Goal: Communication & Community: Answer question/provide support

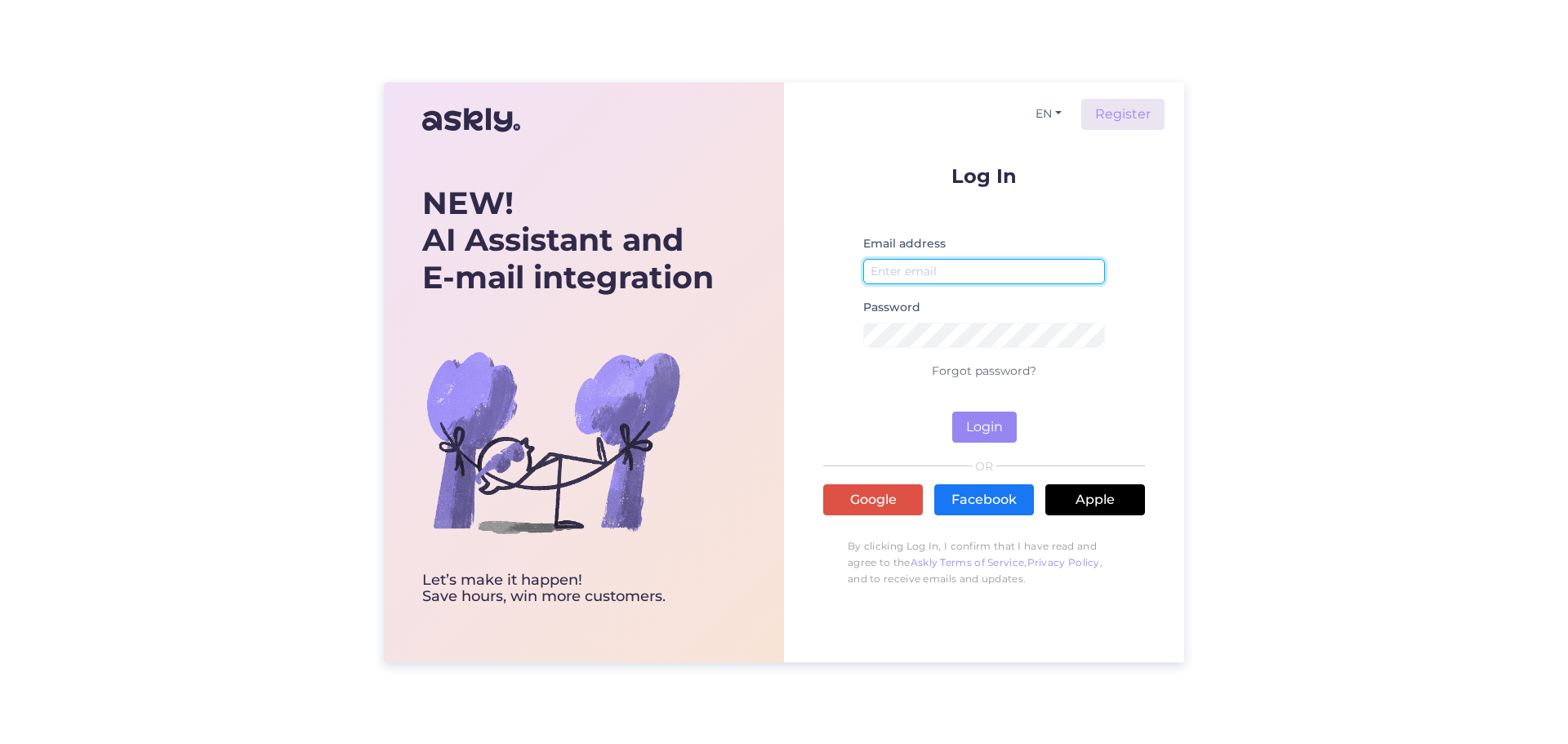
click at [968, 275] on input "email" at bounding box center [983, 271] width 241 height 25
click at [971, 267] on input "email" at bounding box center [983, 271] width 241 height 25
type input "[EMAIL_ADDRESS][DOMAIN_NAME]"
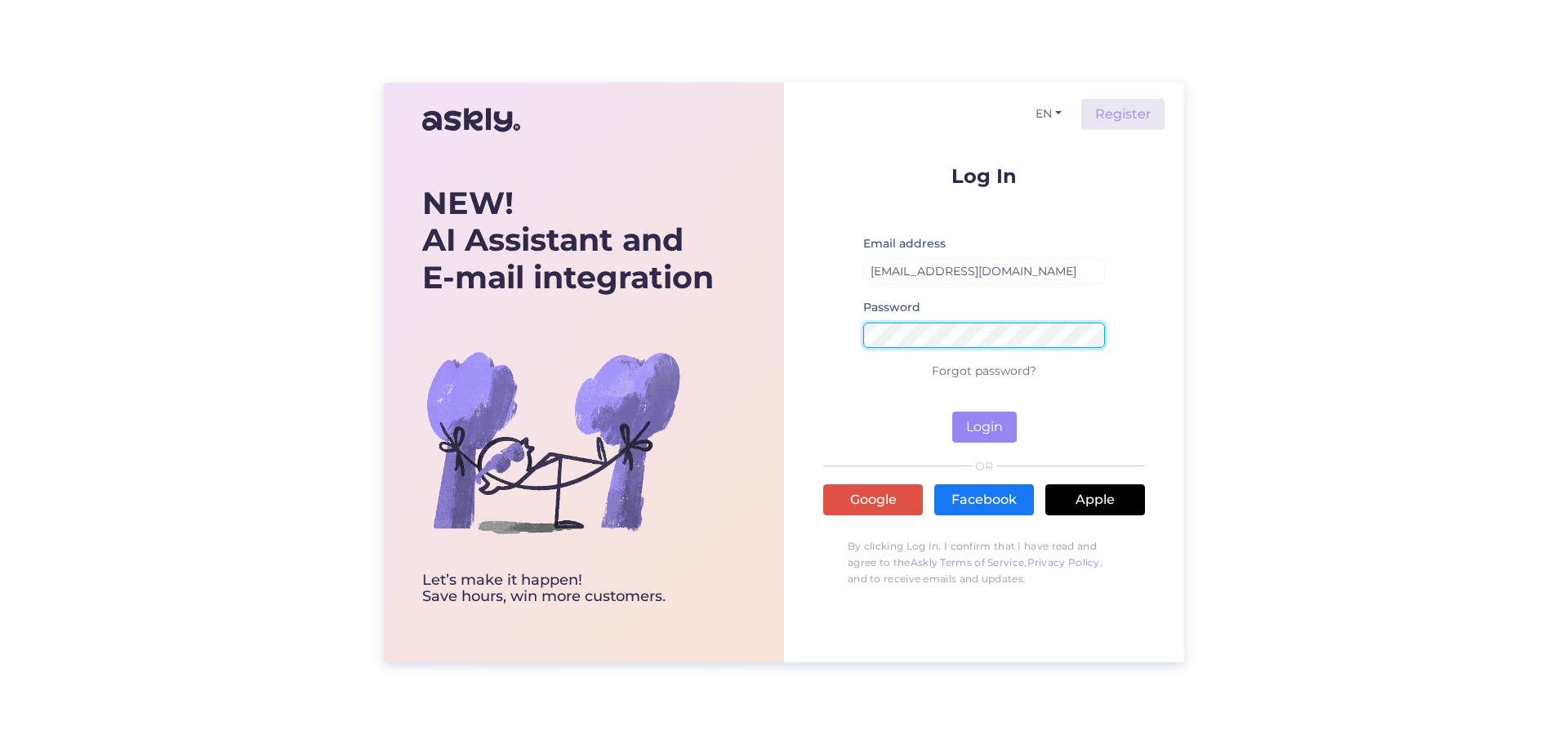
click at [952, 411] on button "Login" at bounding box center [983, 427] width 64 height 31
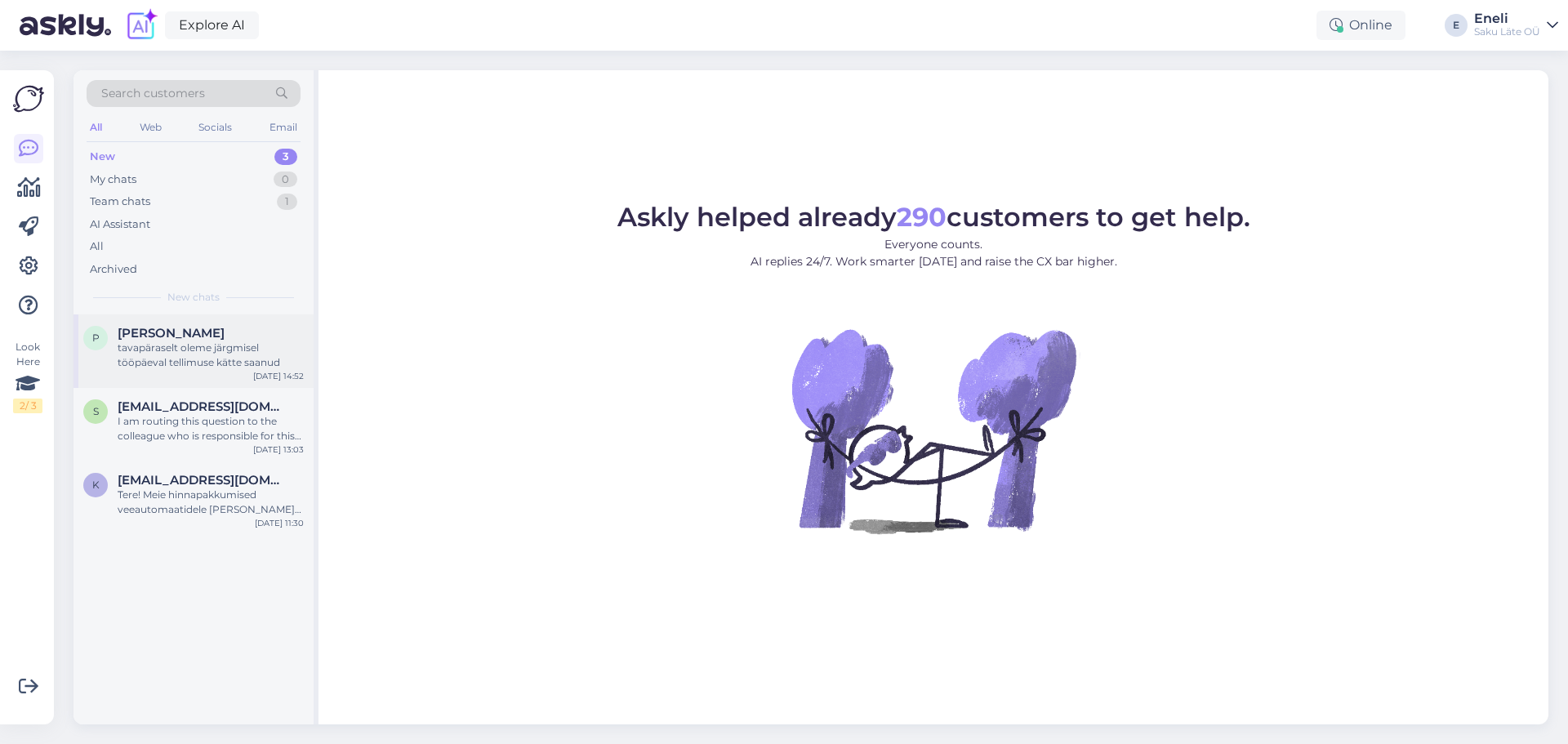
click at [188, 355] on div "tavapäraselt oleme järgmisel tööpäeval tellimuse kätte saanud" at bounding box center [211, 355] width 186 height 30
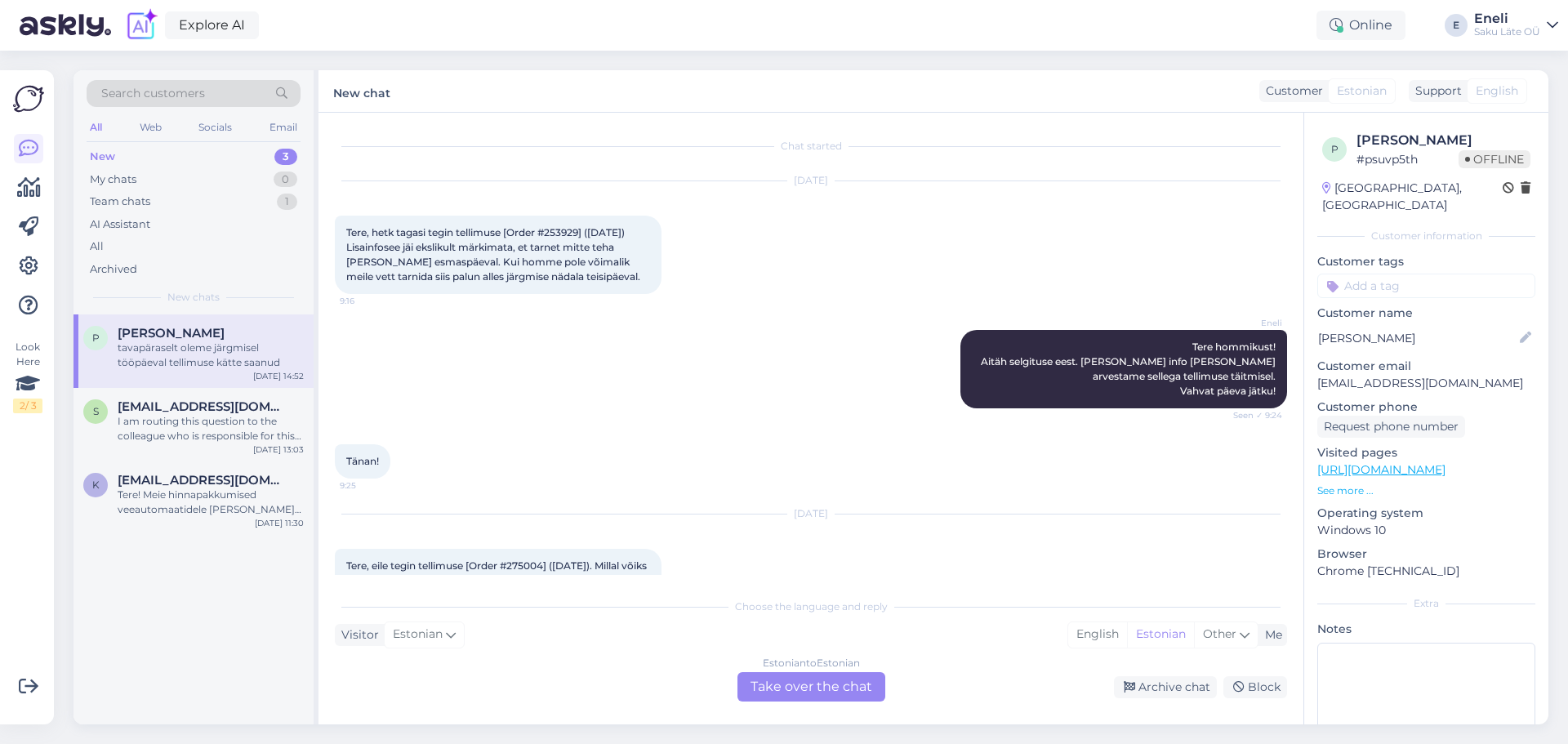
scroll to position [453, 0]
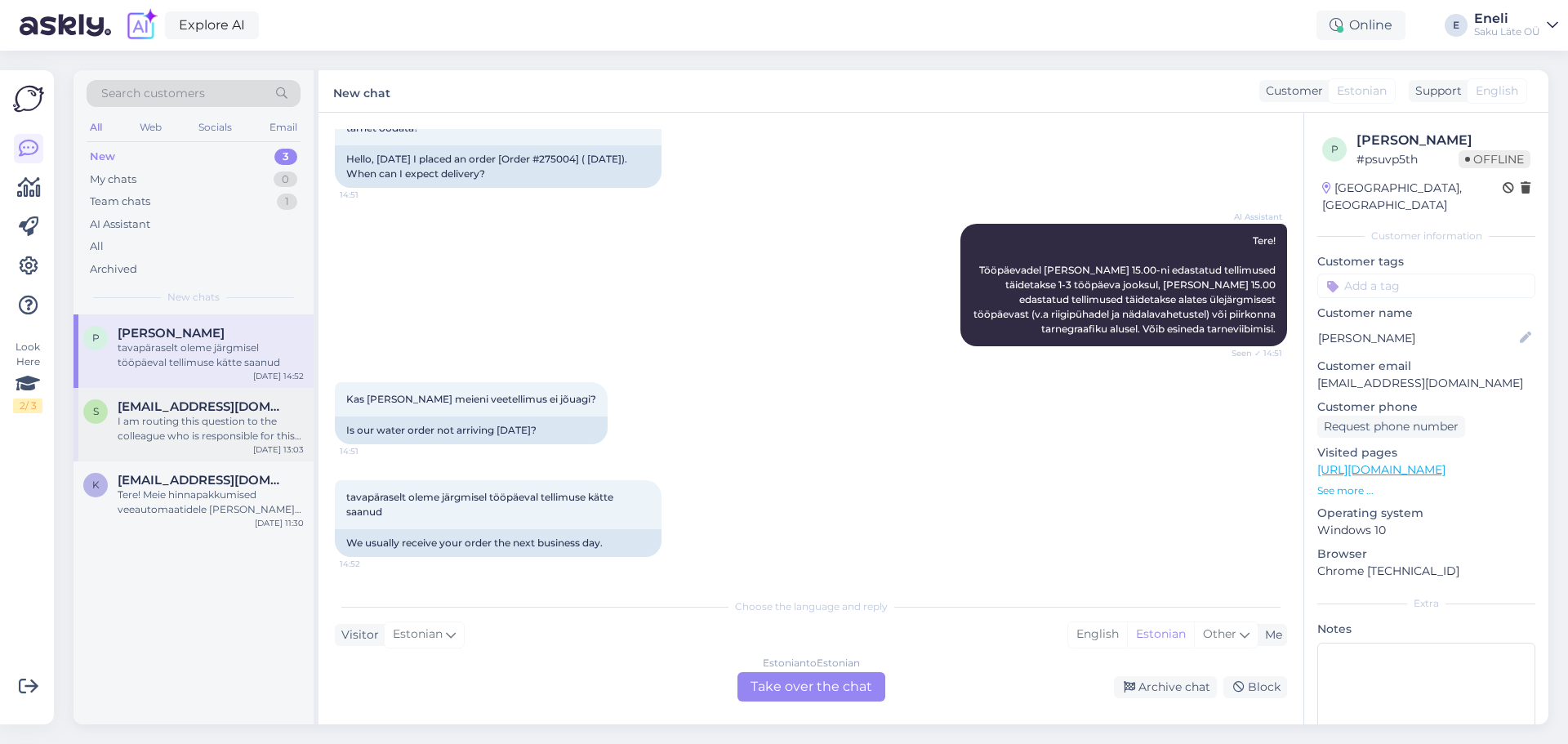
click at [166, 417] on div "I am routing this question to the colleague who is responsible for this topic. …" at bounding box center [211, 429] width 186 height 30
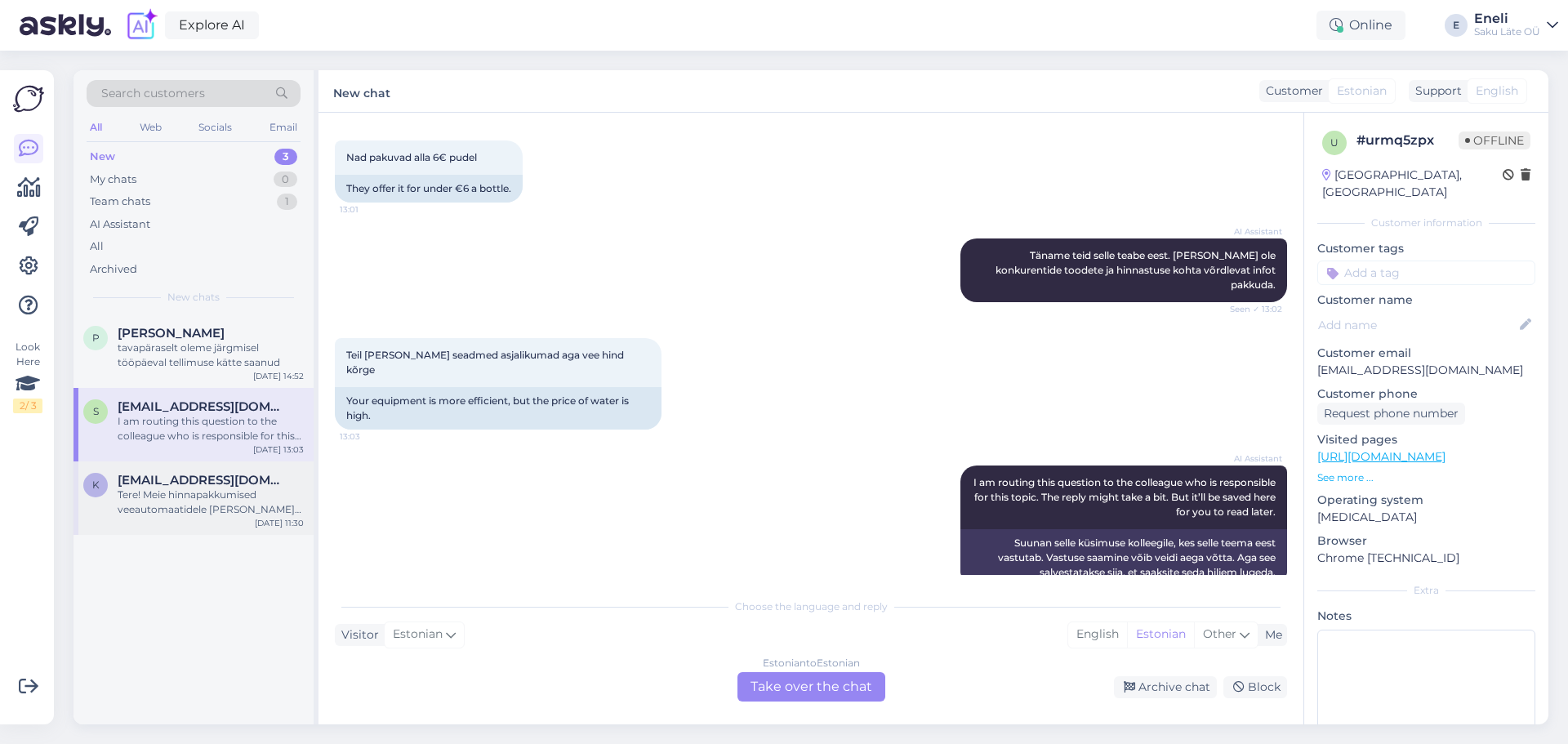
click at [167, 494] on div "Tere! Meie hinnapakkumised veeautomaatidele [PERSON_NAME] on personaalsed ning …" at bounding box center [211, 502] width 186 height 30
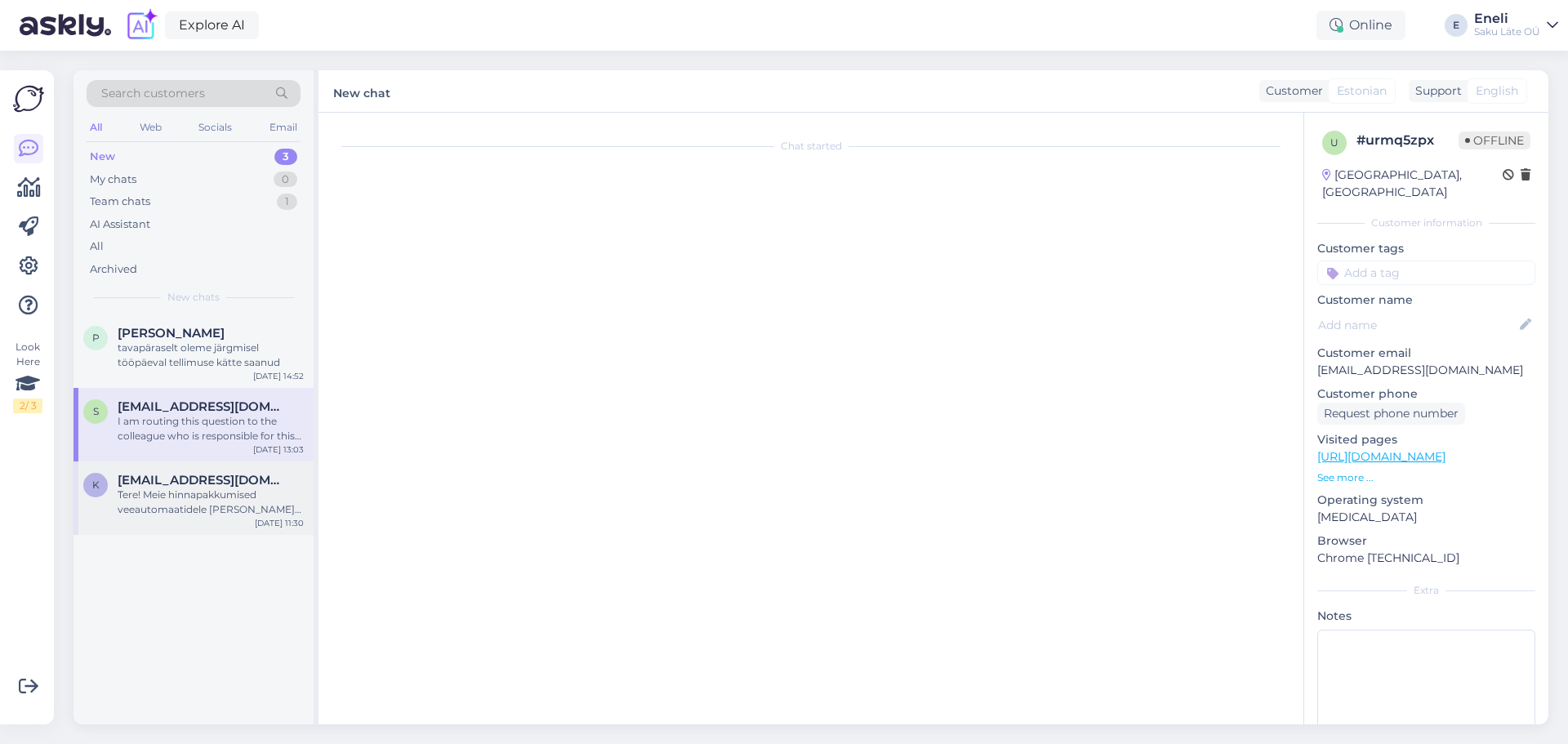
scroll to position [0, 0]
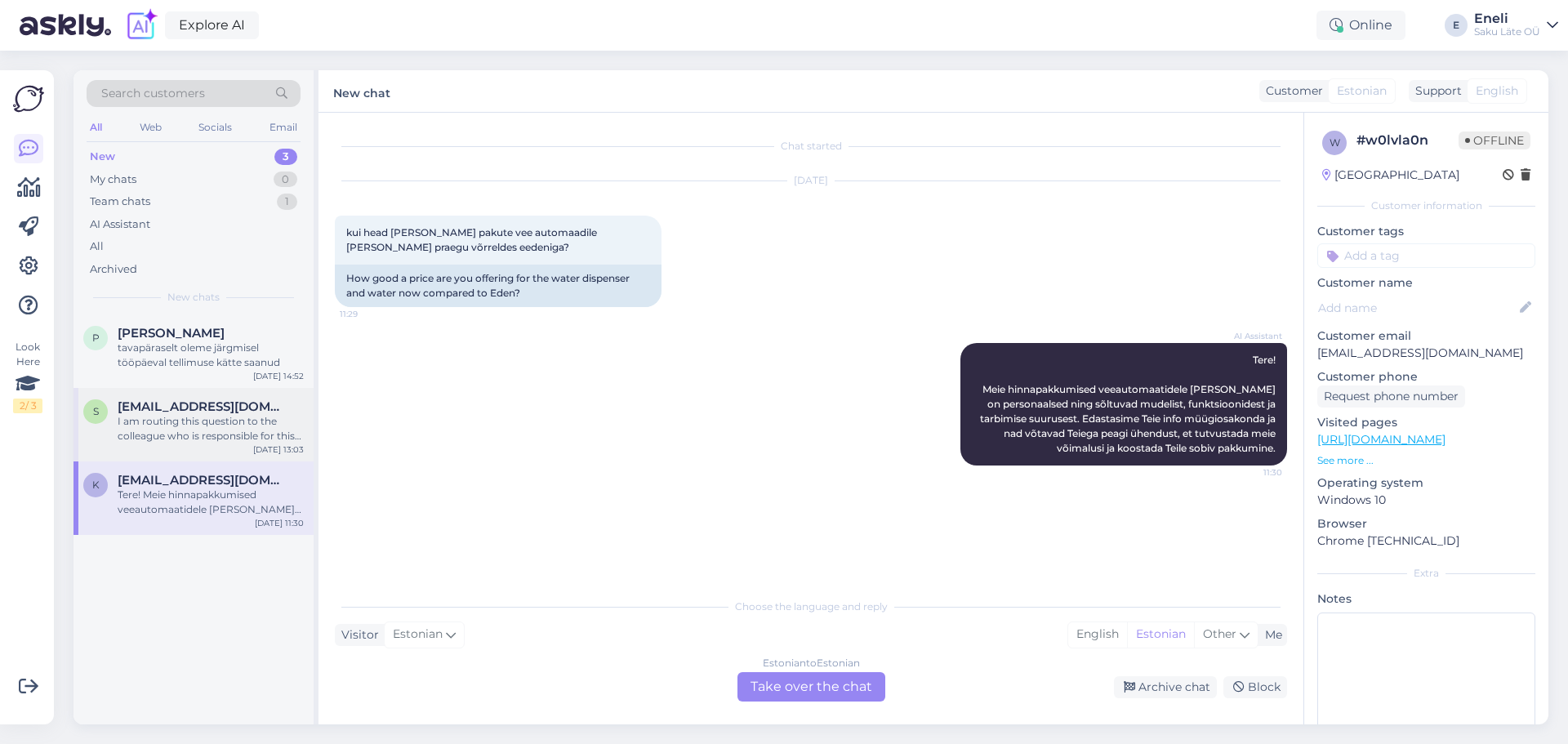
click at [186, 441] on div "I am routing this question to the colleague who is responsible for this topic. …" at bounding box center [211, 429] width 186 height 30
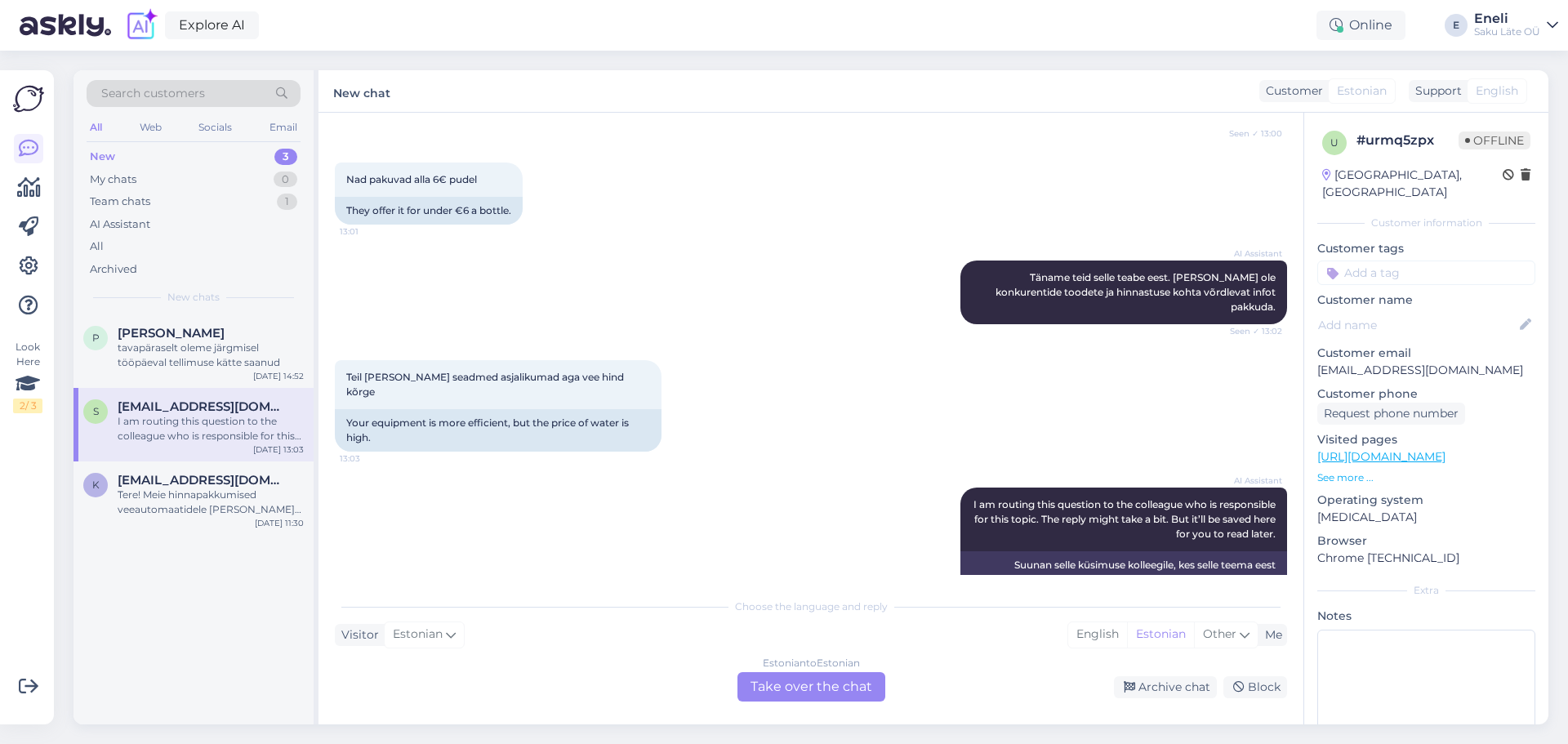
scroll to position [449, 0]
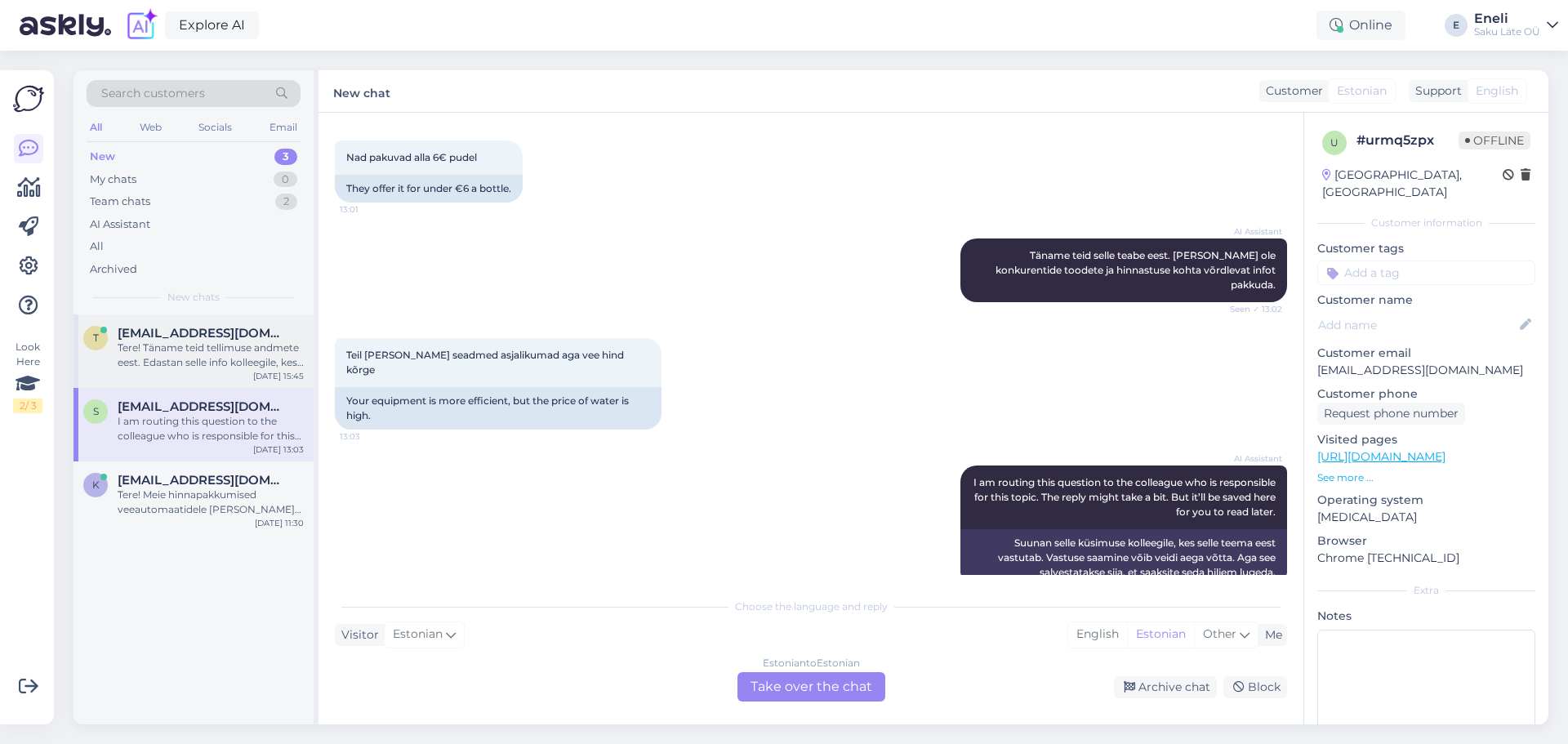
click at [174, 343] on div "Tere! Täname teid tellimuse andmete eest. Edastan selle info kolleegile, kes sa…" at bounding box center [211, 355] width 186 height 30
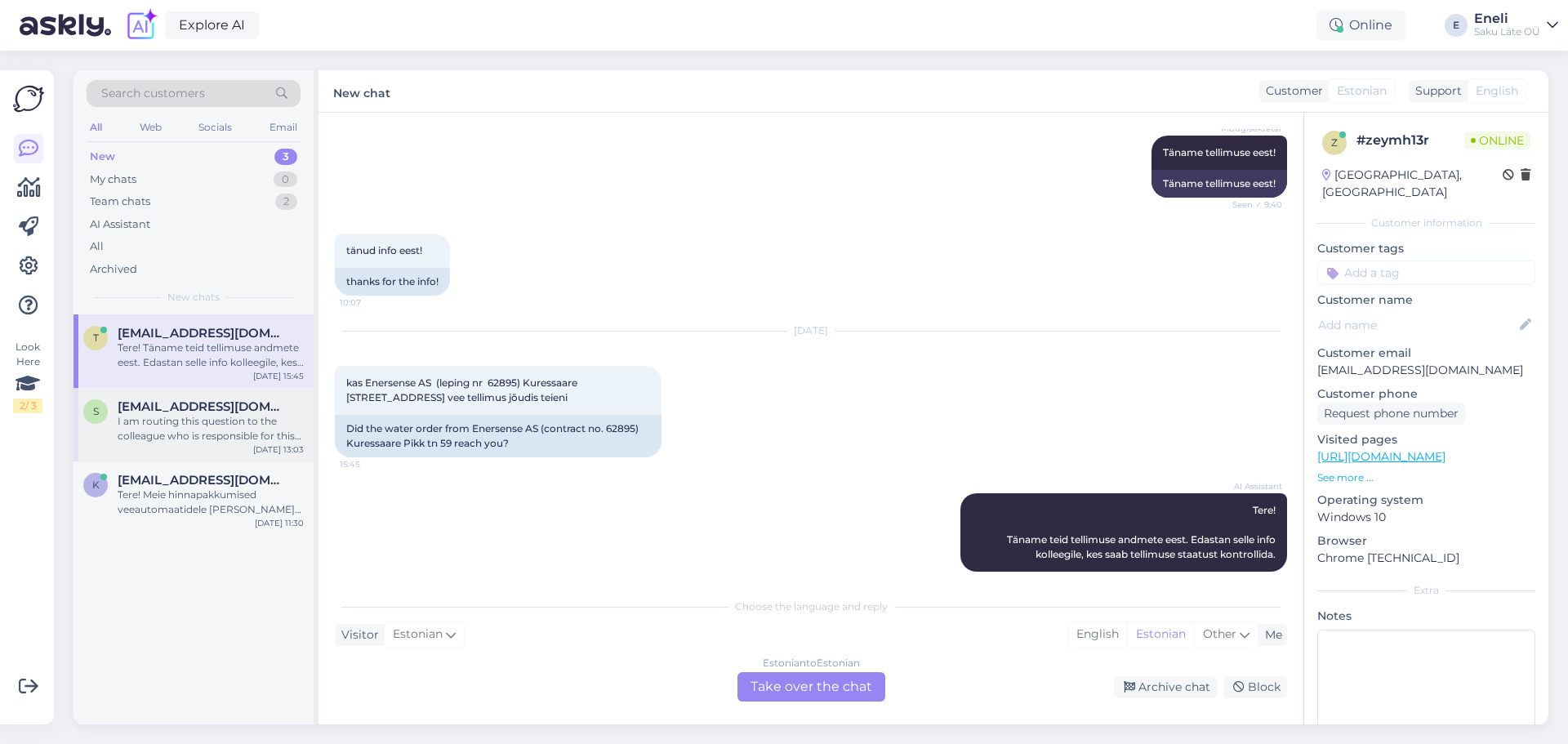
click at [156, 429] on div "I am routing this question to the colleague who is responsible for this topic. …" at bounding box center [211, 429] width 186 height 30
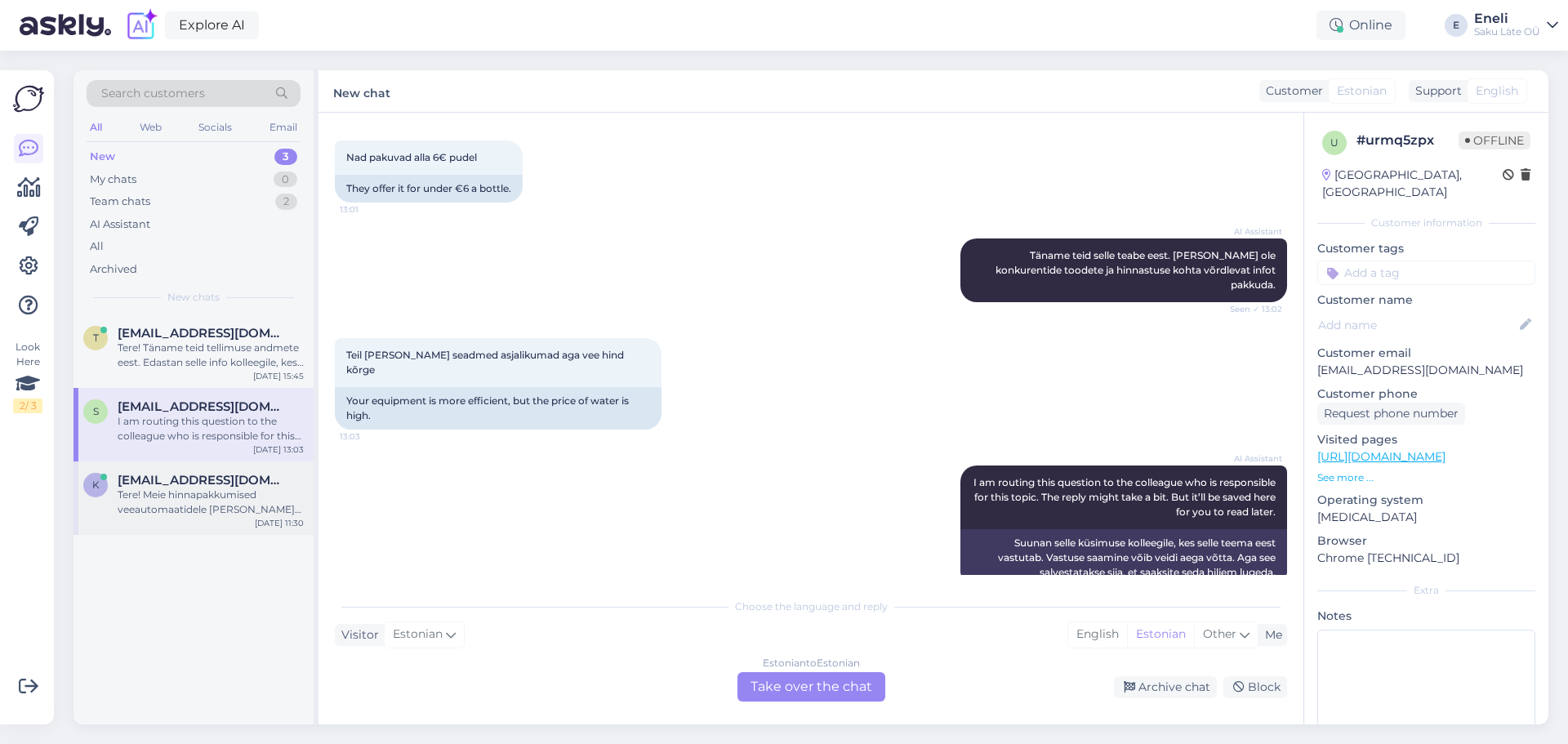
click at [154, 486] on span "[EMAIL_ADDRESS][DOMAIN_NAME]" at bounding box center [202, 480] width 170 height 14
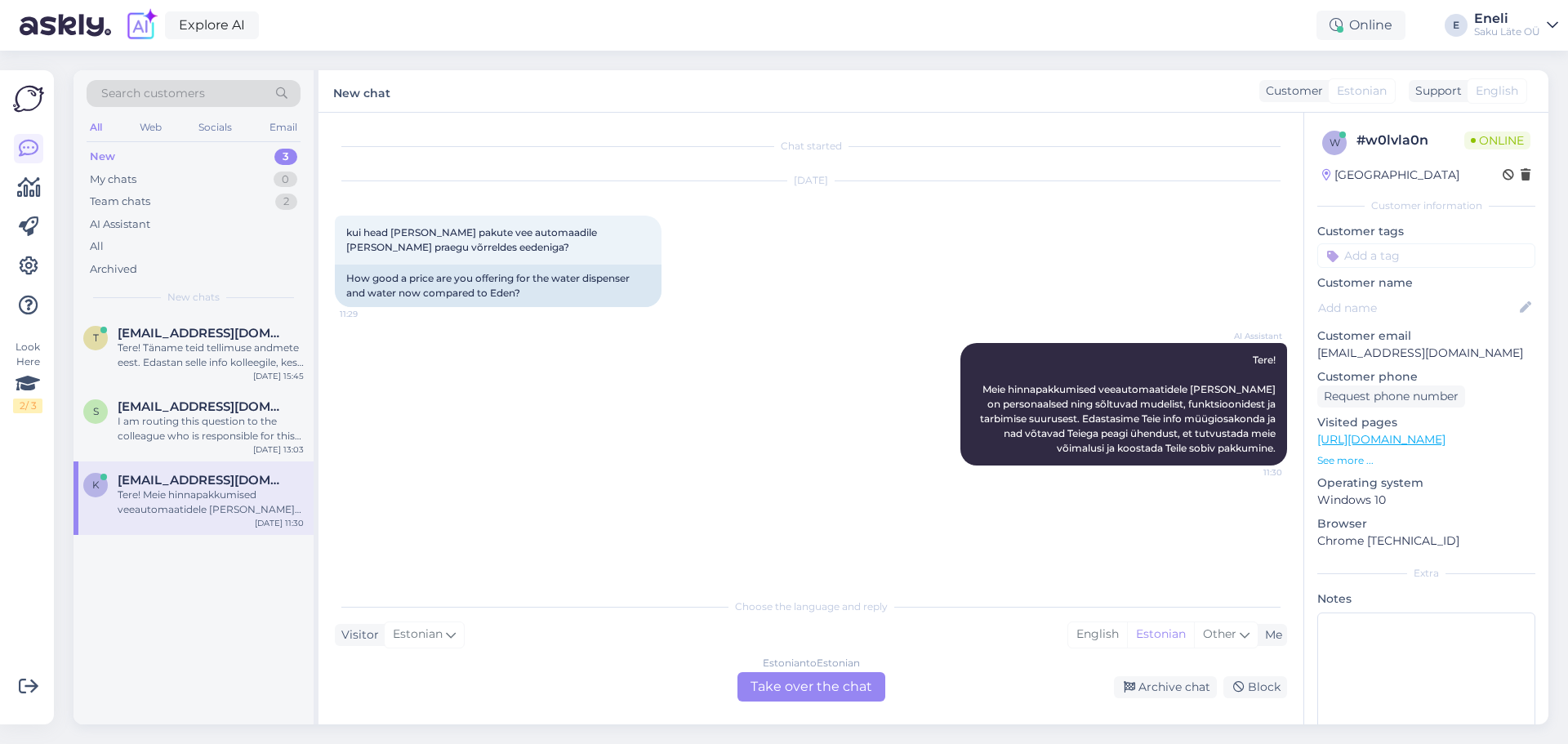
scroll to position [0, 0]
click at [156, 423] on div "I am routing this question to the colleague who is responsible for this topic. …" at bounding box center [211, 429] width 186 height 30
